Goal: Transaction & Acquisition: Purchase product/service

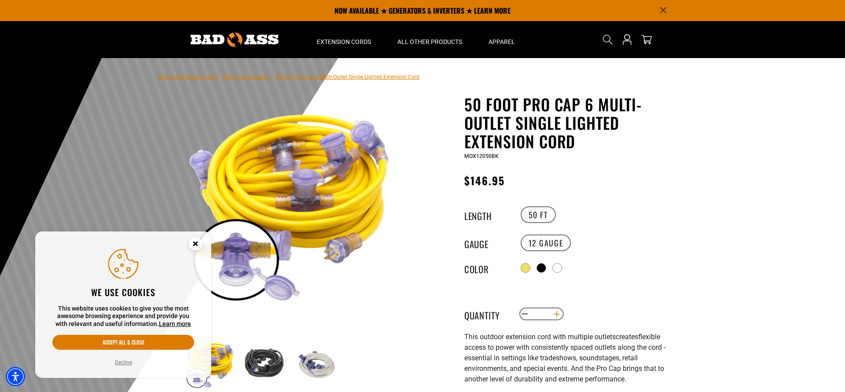
click at [475, 322] on button "Increase quantity for 50 Foot Pro Cap 6 Multi-Outlet Single Lighted Extension C…" at bounding box center [557, 314] width 14 height 15
type input "*"
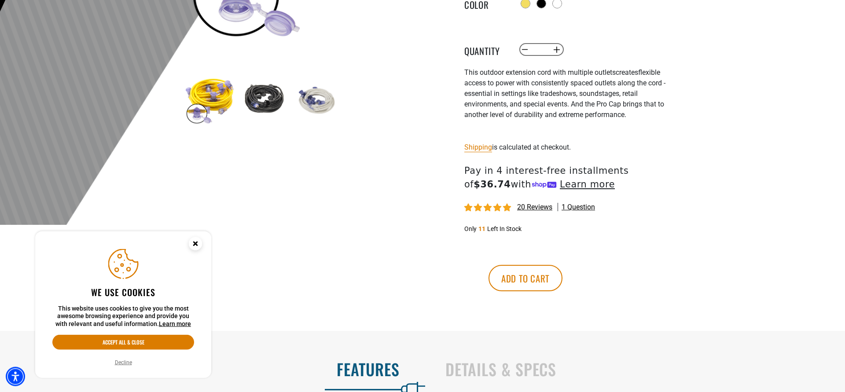
scroll to position [269, 0]
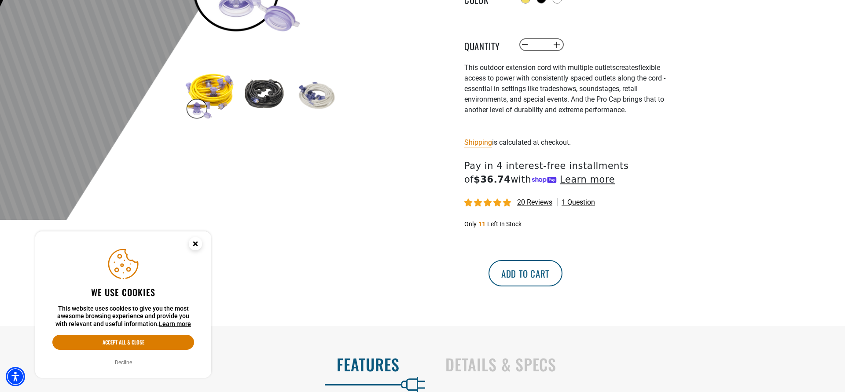
click at [475, 286] on button "Add to cart" at bounding box center [525, 273] width 74 height 26
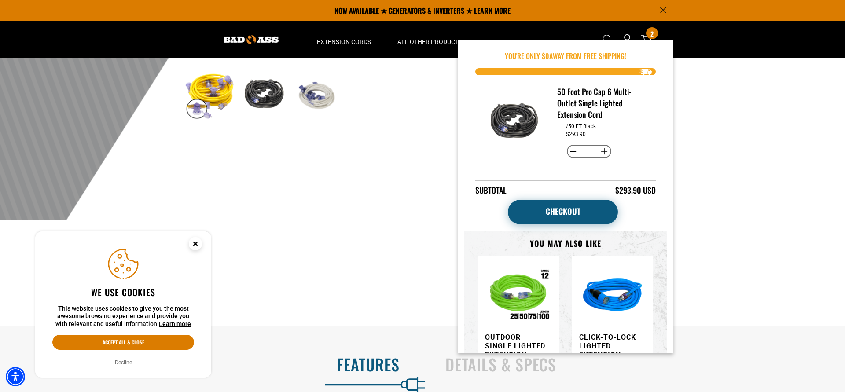
click at [475, 210] on link "Checkout" at bounding box center [563, 212] width 110 height 25
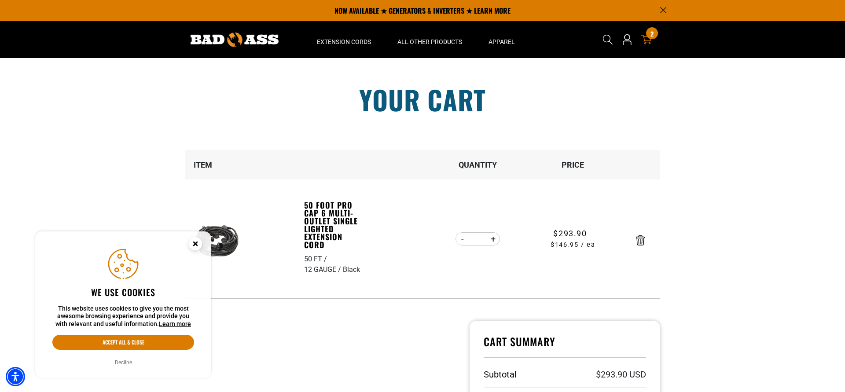
click at [123, 363] on button "Decline" at bounding box center [123, 362] width 22 height 9
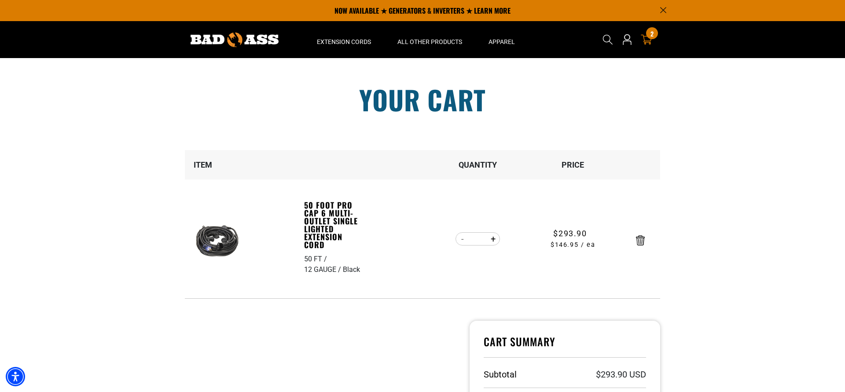
click at [650, 31] on span "2" at bounding box center [651, 33] width 3 height 7
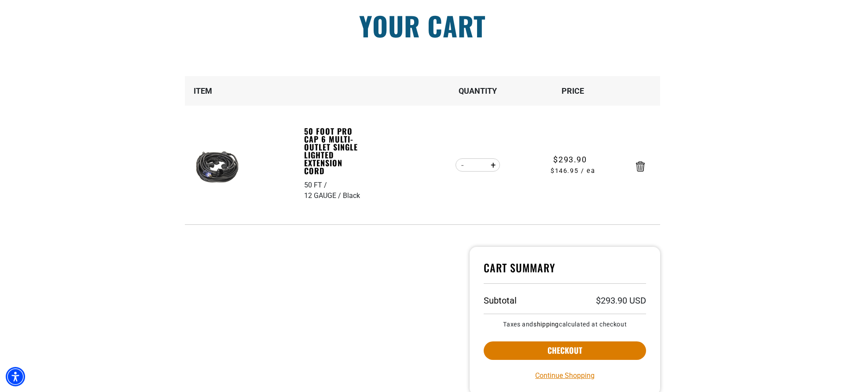
scroll to position [90, 0]
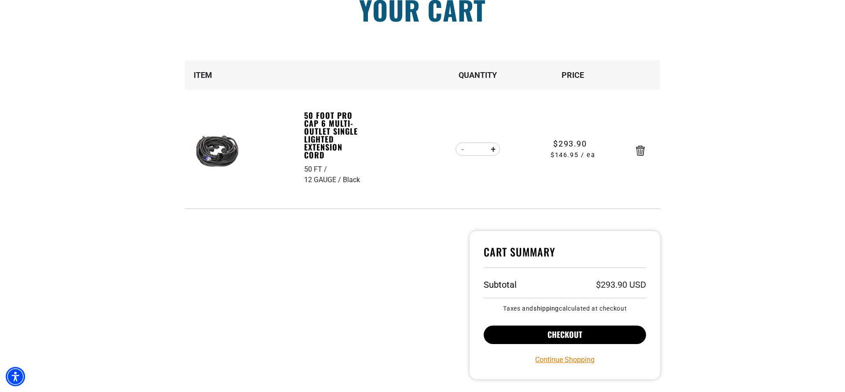
click at [570, 333] on button "Checkout" at bounding box center [565, 335] width 162 height 18
